Goal: Contribute content

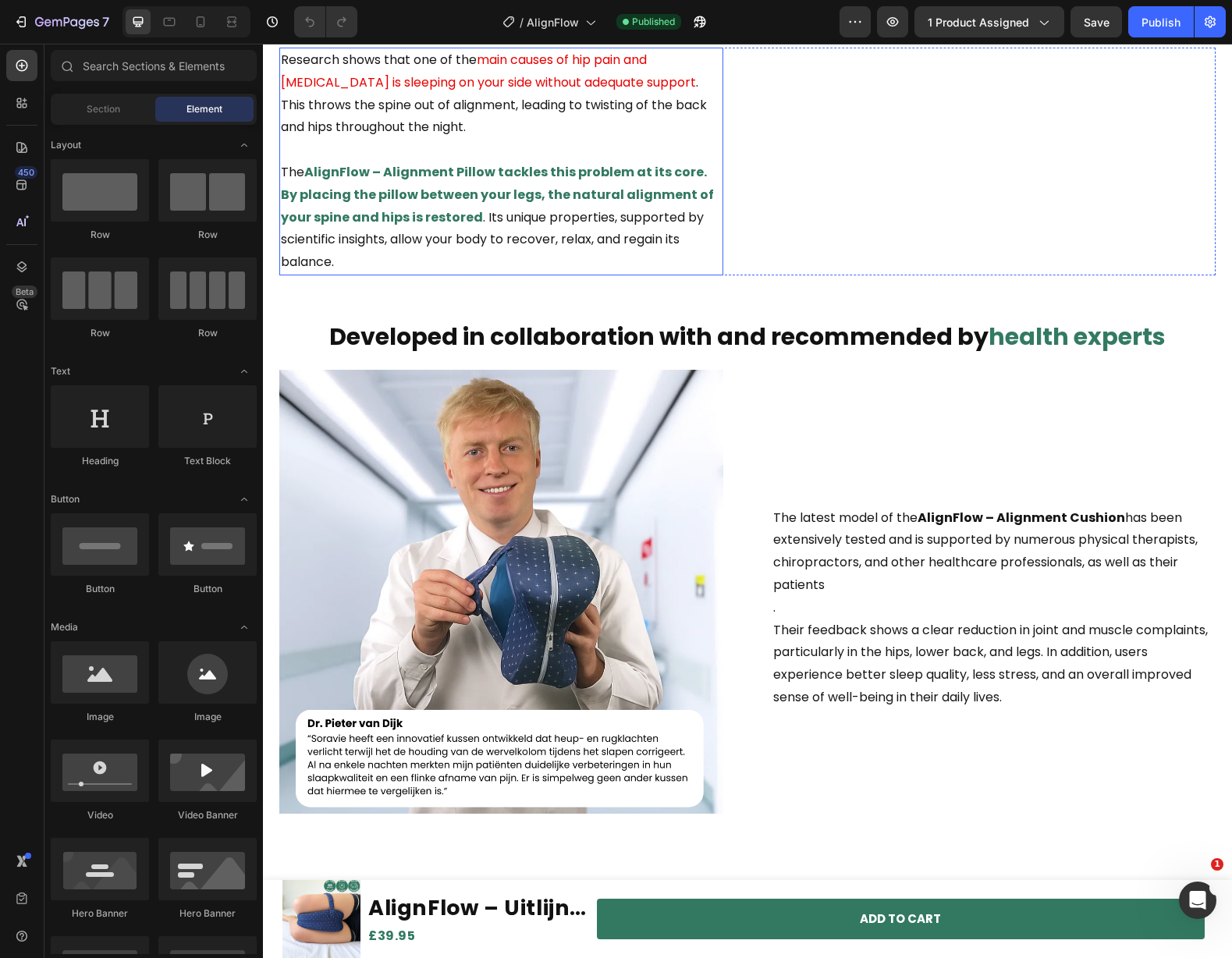
scroll to position [1588, 0]
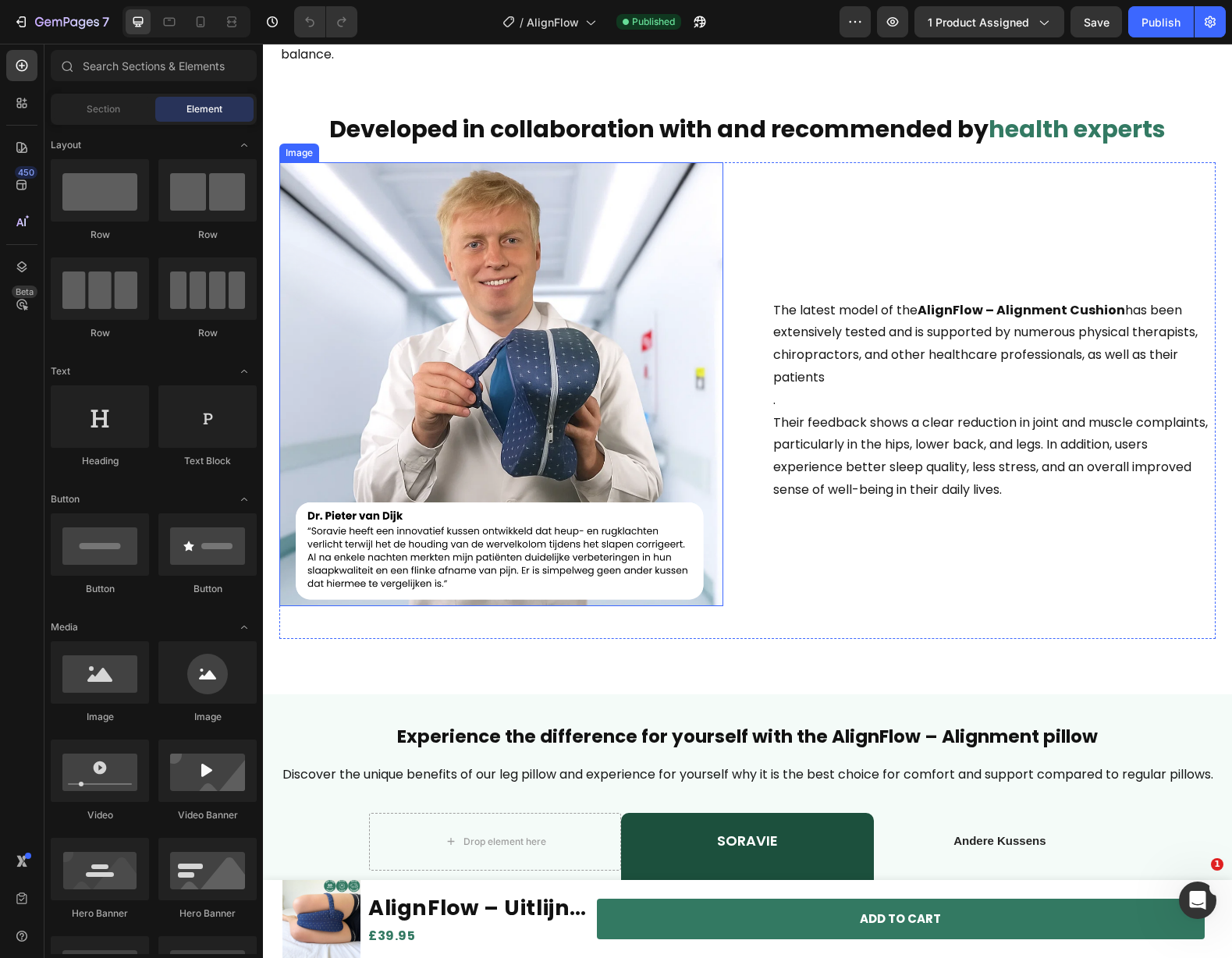
click at [527, 450] on img at bounding box center [501, 384] width 444 height 444
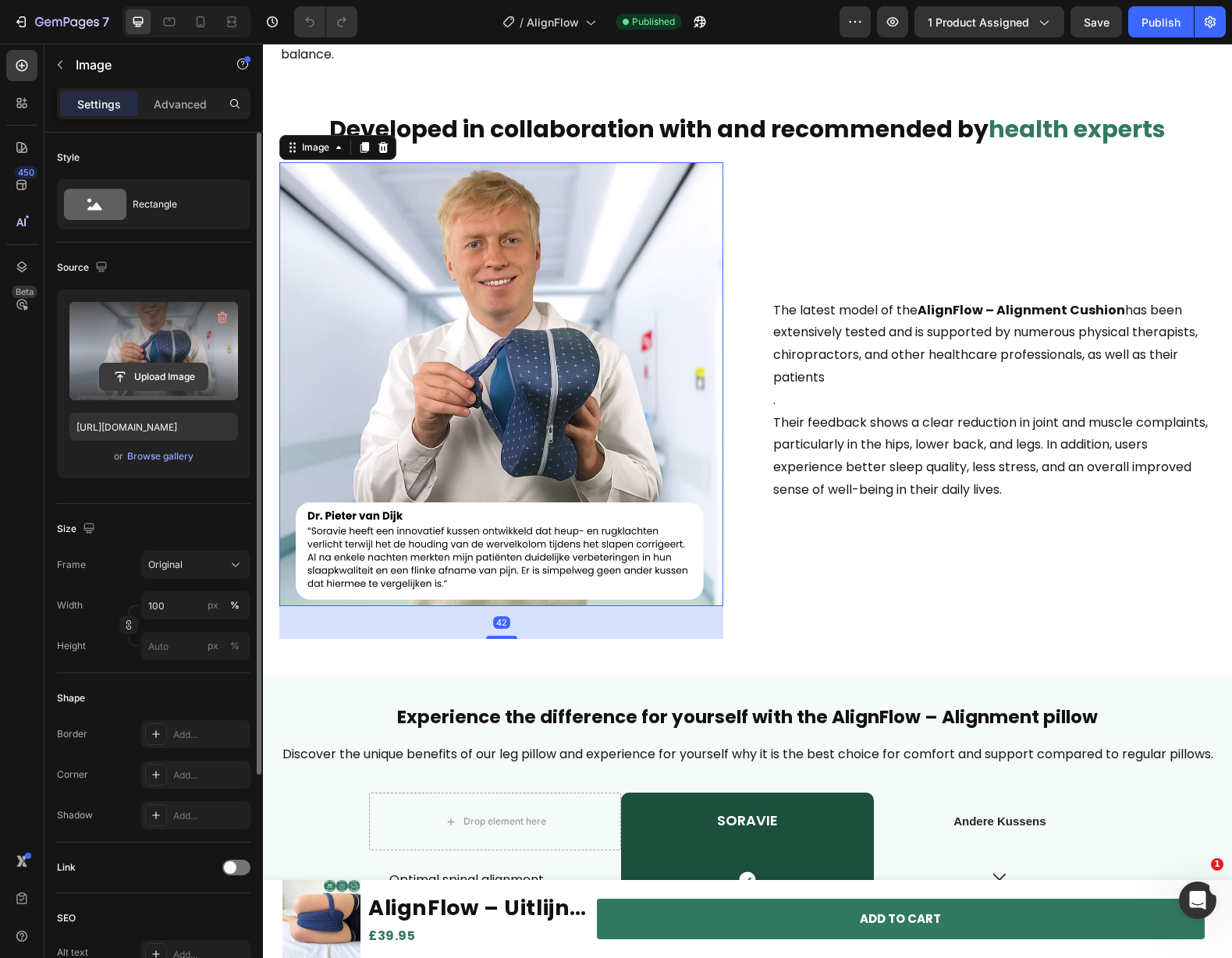
click at [153, 368] on input "file" at bounding box center [154, 376] width 108 height 26
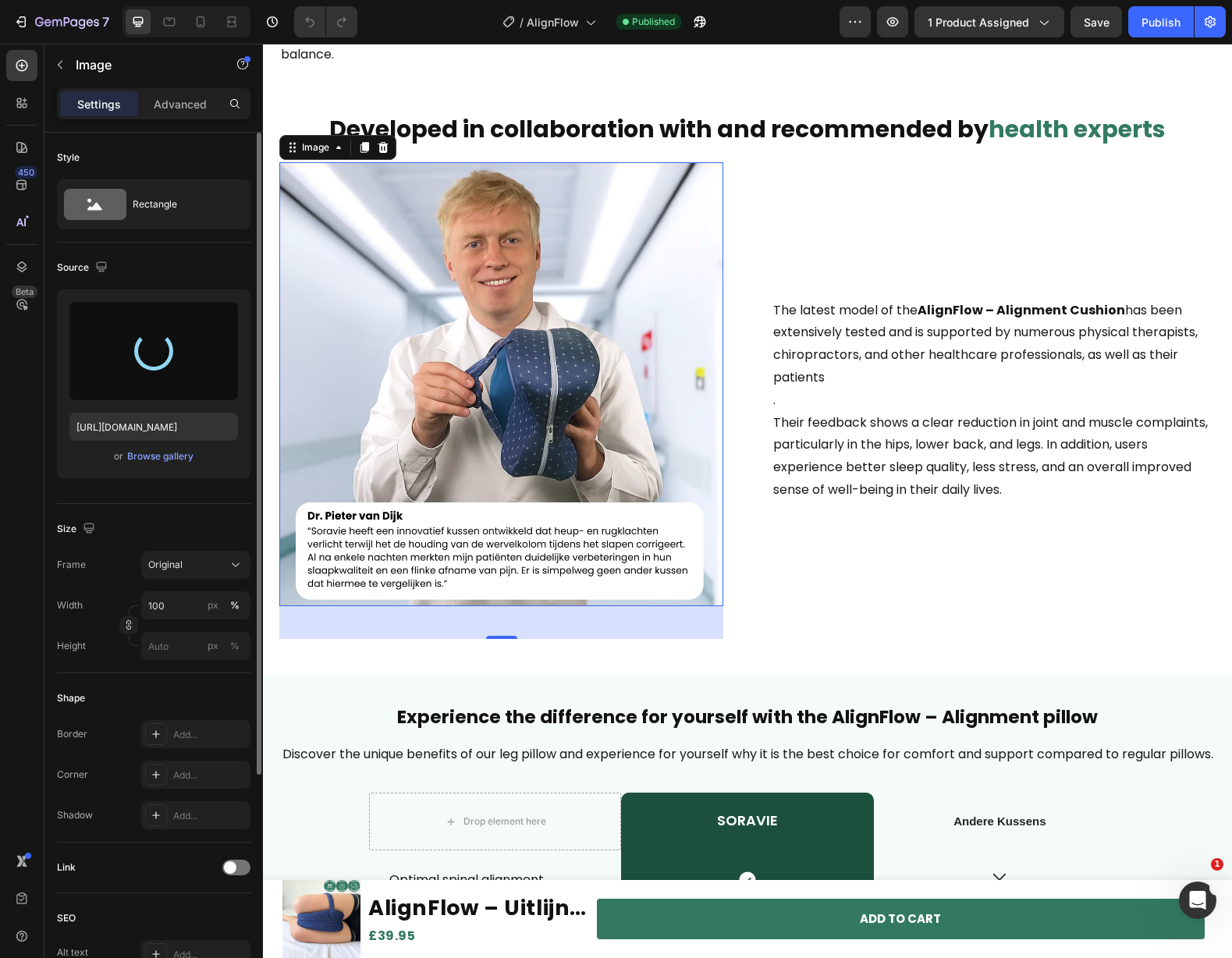
type input "[URL][DOMAIN_NAME]"
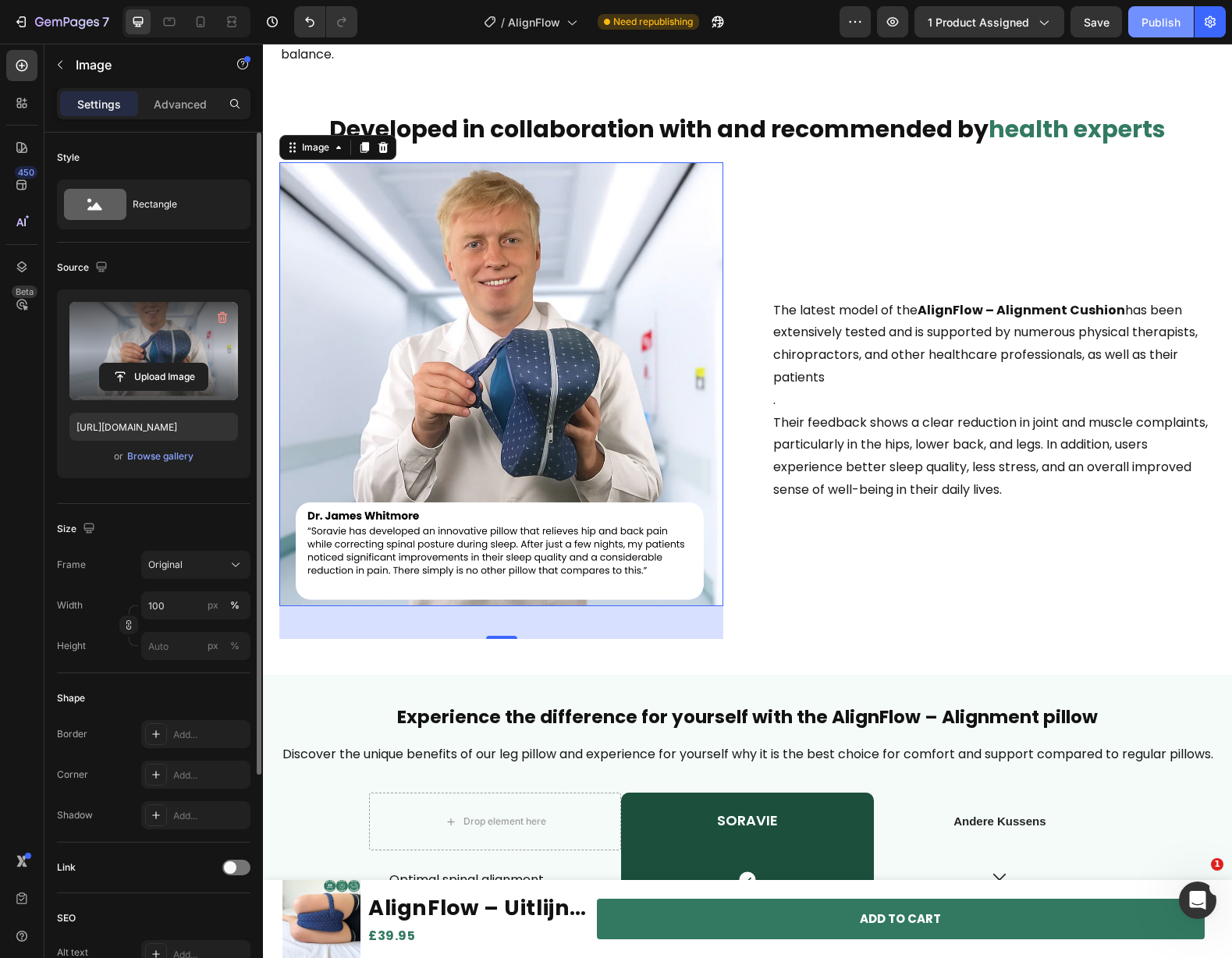
click at [1164, 16] on div "Publish" at bounding box center [1161, 22] width 39 height 17
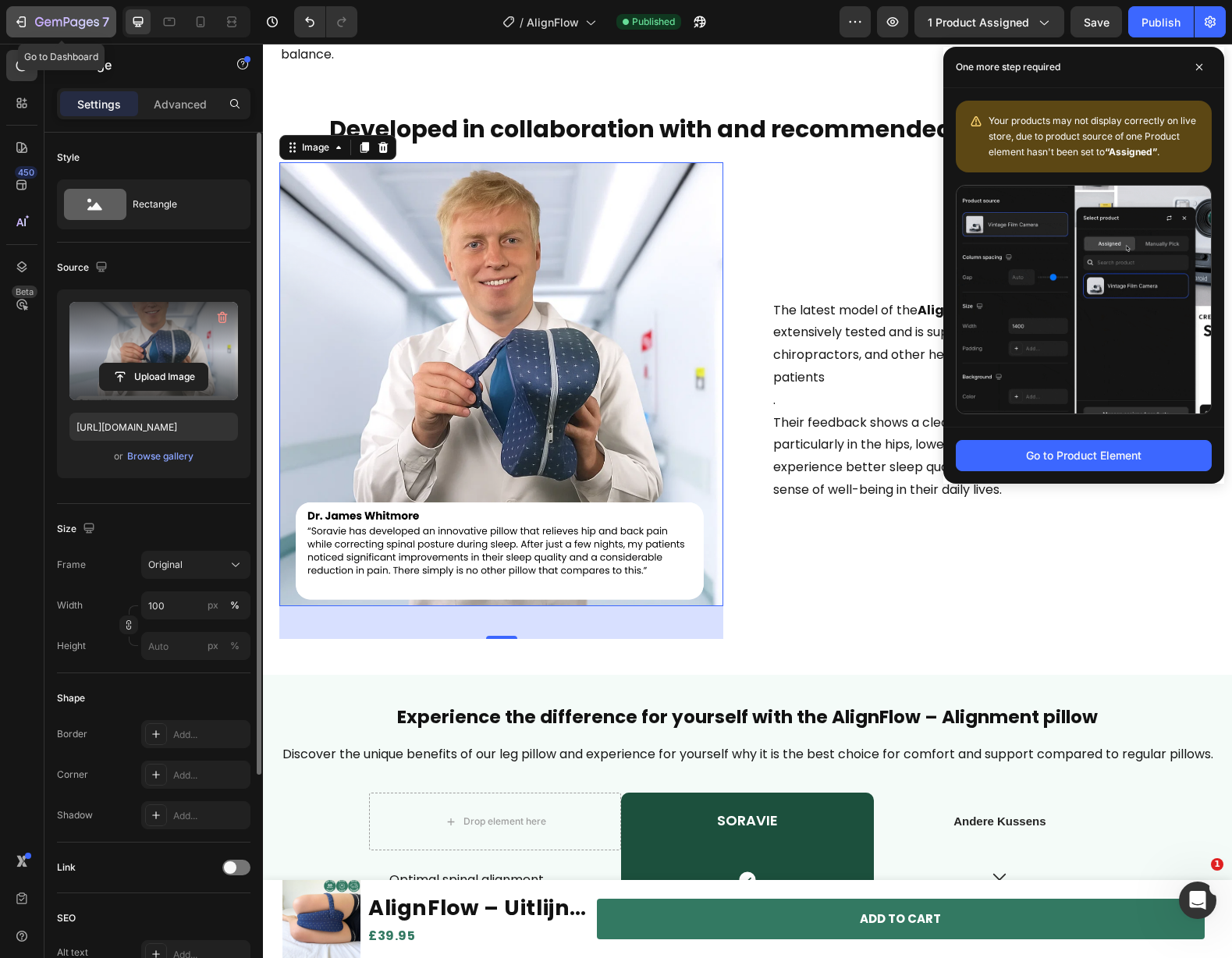
click at [20, 27] on icon "button" at bounding box center [21, 22] width 16 height 16
